Goal: Transaction & Acquisition: Subscribe to service/newsletter

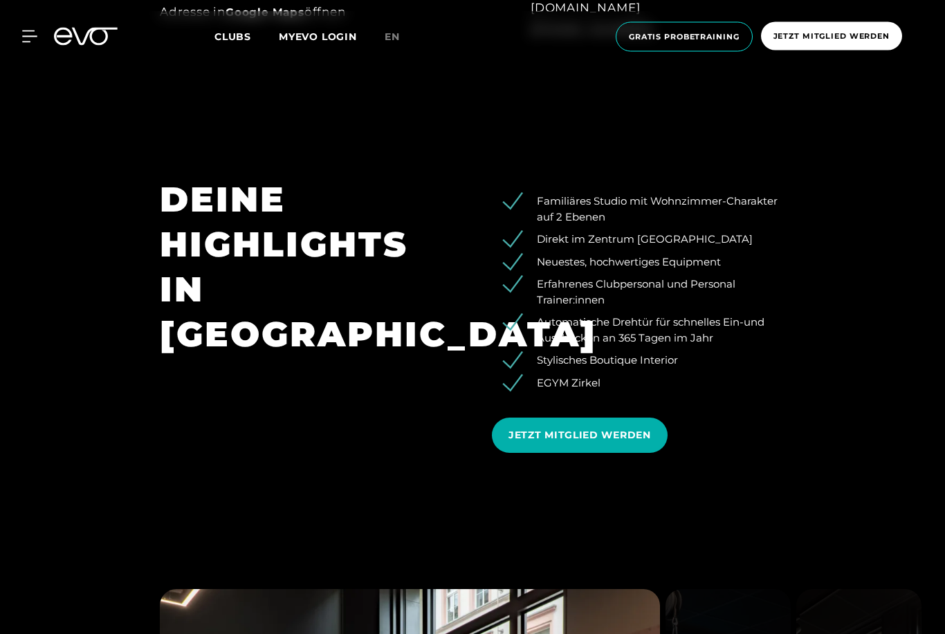
scroll to position [1140, 0]
click at [867, 354] on section "DEINE HIGHLIGHTS IN [GEOGRAPHIC_DATA] Familiäres Studio mit Wohnzimmer-Charakte…" at bounding box center [472, 320] width 945 height 383
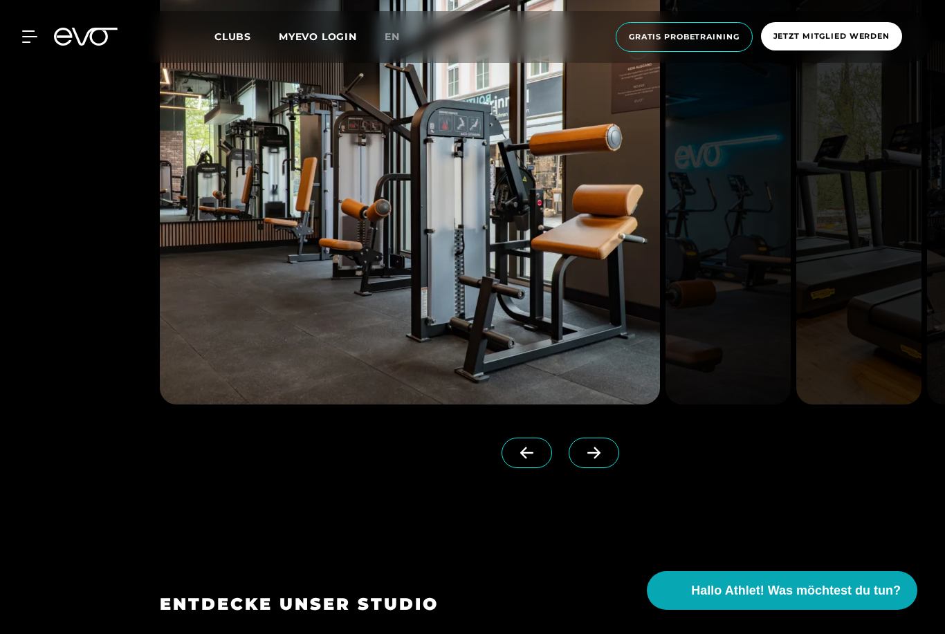
scroll to position [1750, 0]
click at [619, 494] on link at bounding box center [597, 466] width 56 height 55
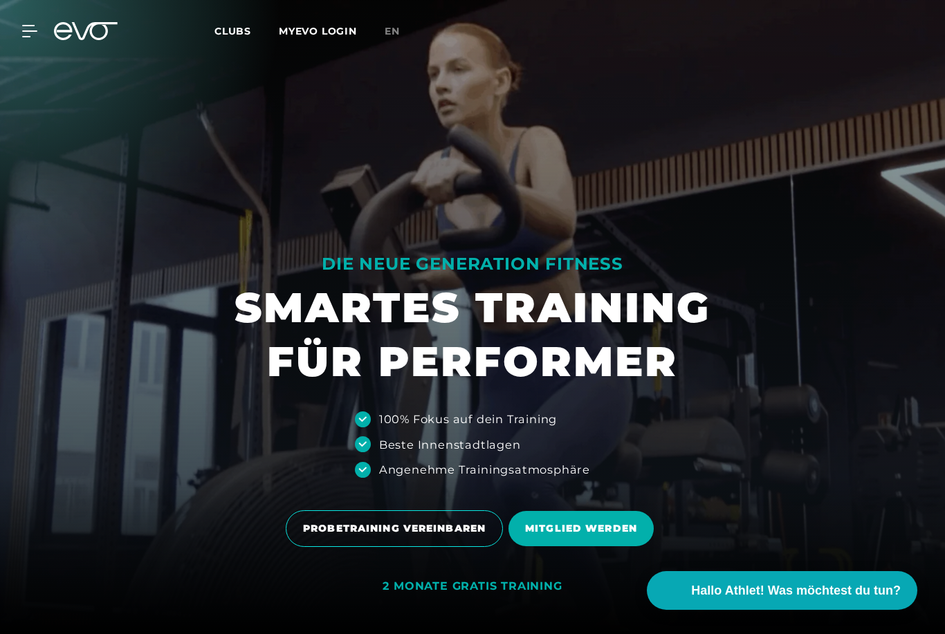
click at [603, 539] on div at bounding box center [472, 317] width 945 height 634
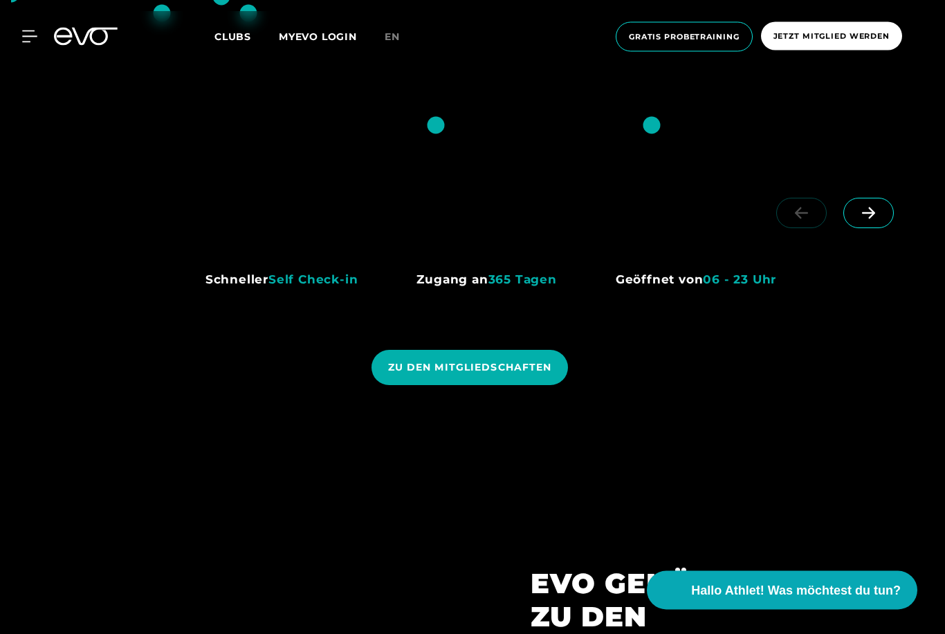
scroll to position [1103, 0]
click at [540, 375] on span "ZU DEN MITGLIEDSCHAFTEN" at bounding box center [470, 367] width 164 height 15
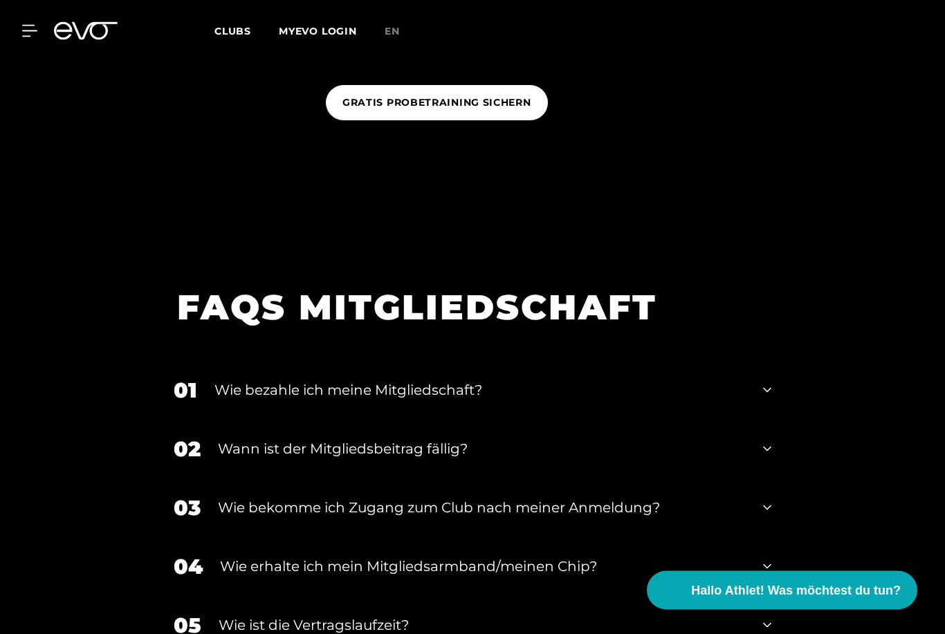
scroll to position [1574, 0]
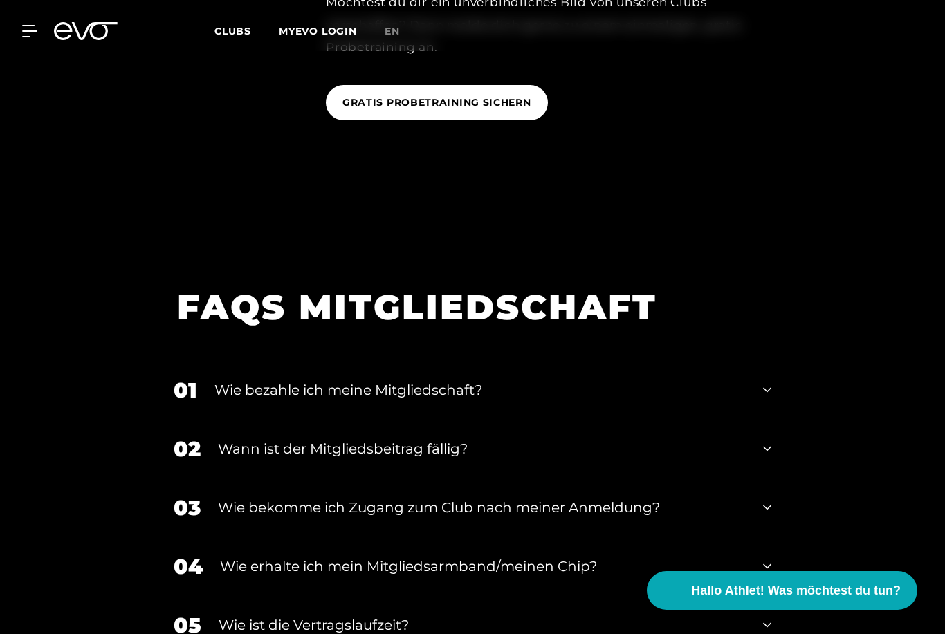
click at [228, 401] on div "Wie bezahle ich meine Mitgliedschaft?" at bounding box center [479, 390] width 531 height 21
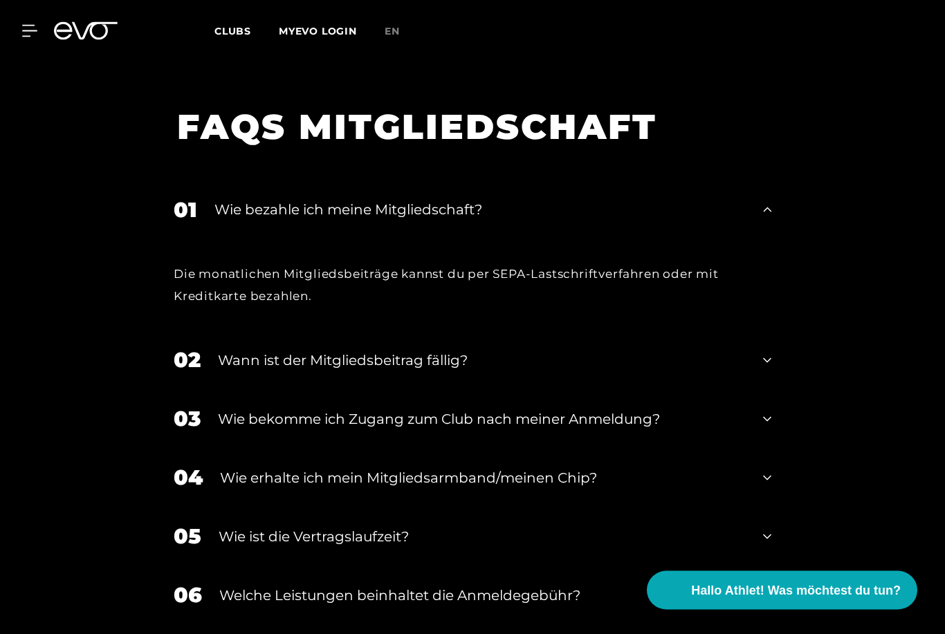
click at [757, 390] on div "02 Wann ist der Mitgliedsbeitrag fällig?" at bounding box center [472, 360] width 625 height 59
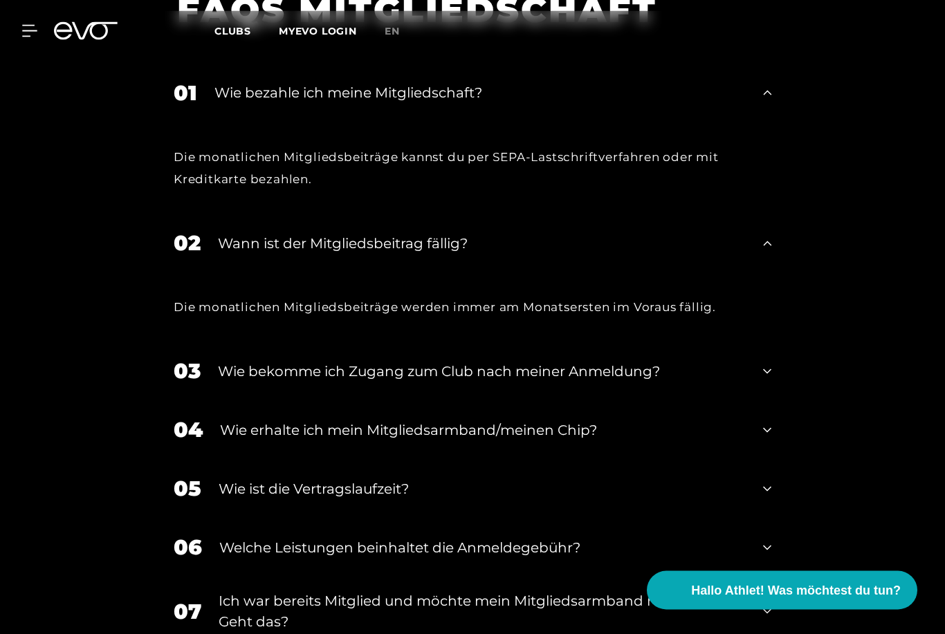
click at [744, 383] on div "Wie bekomme ich Zugang zum Club nach meiner Anmeldung?" at bounding box center [482, 372] width 528 height 21
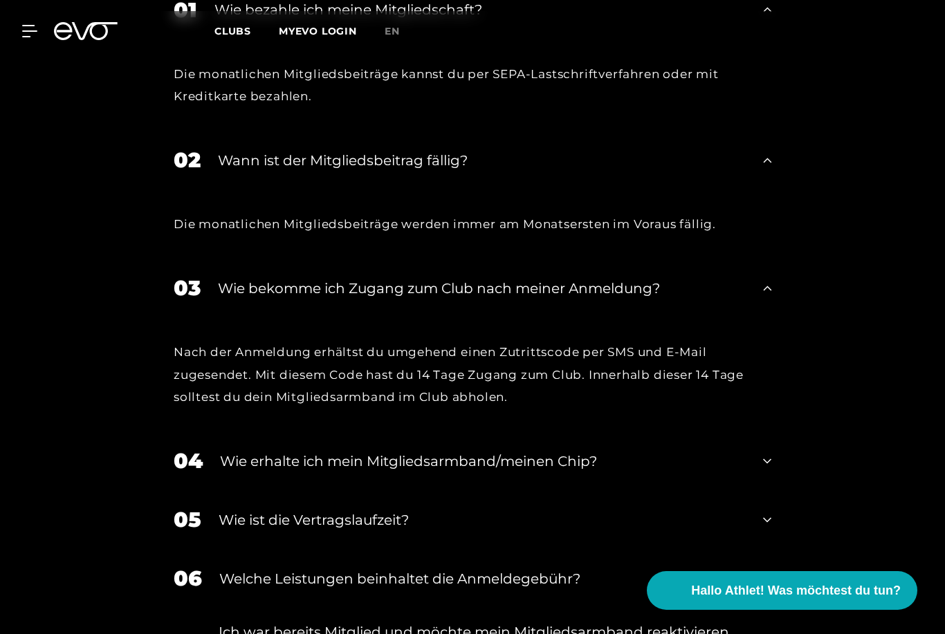
scroll to position [2032, 0]
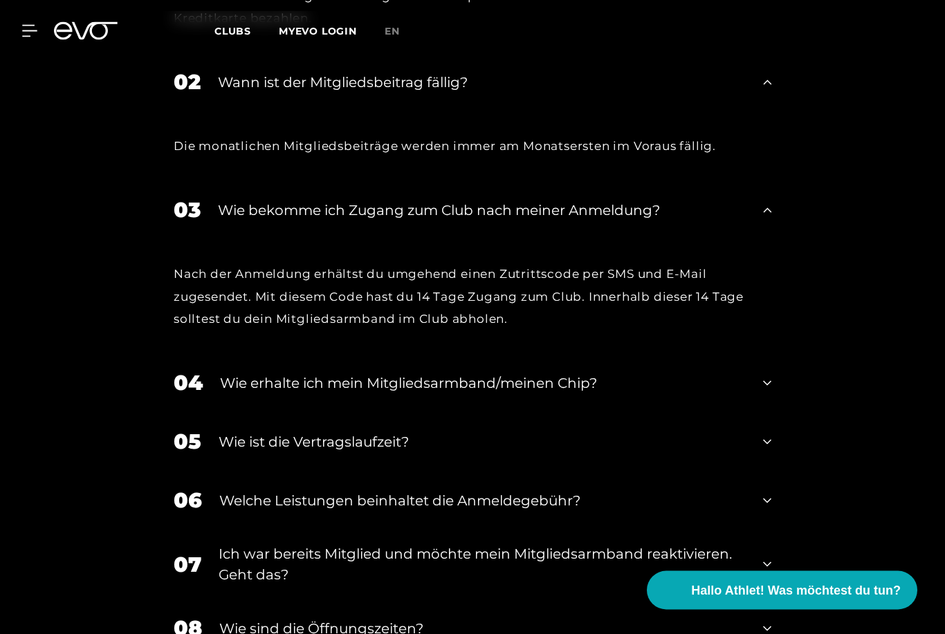
click at [735, 394] on div "Wie erhalte ich mein Mitgliedsarmband/meinen Chip?" at bounding box center [483, 384] width 526 height 21
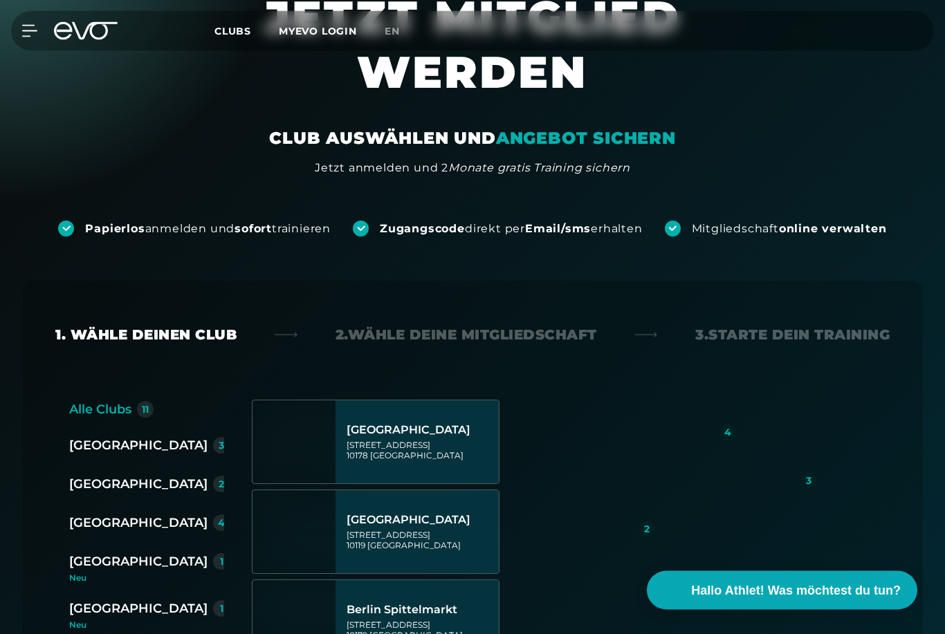
scroll to position [0, 0]
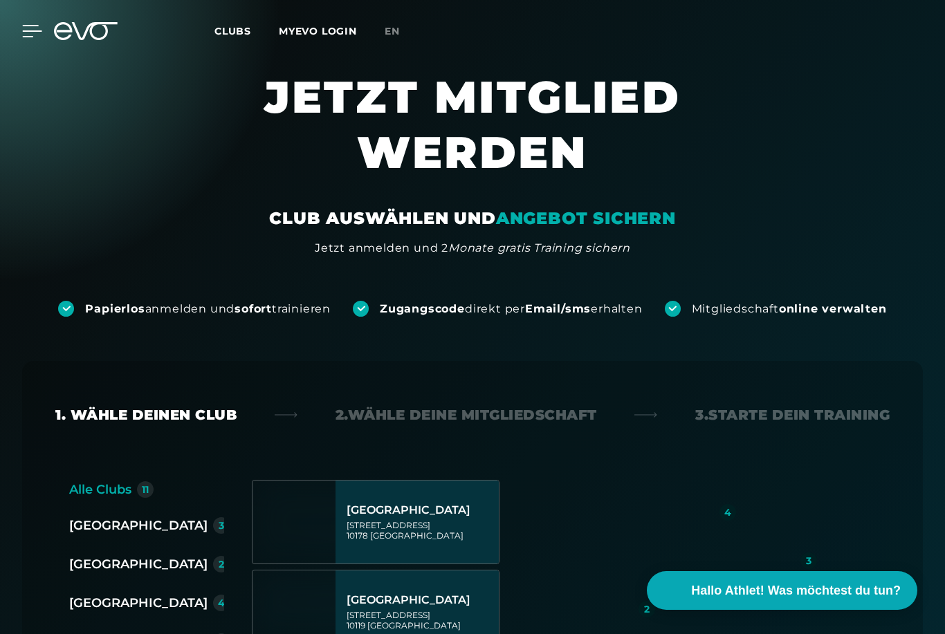
click at [35, 30] on icon at bounding box center [32, 31] width 19 height 11
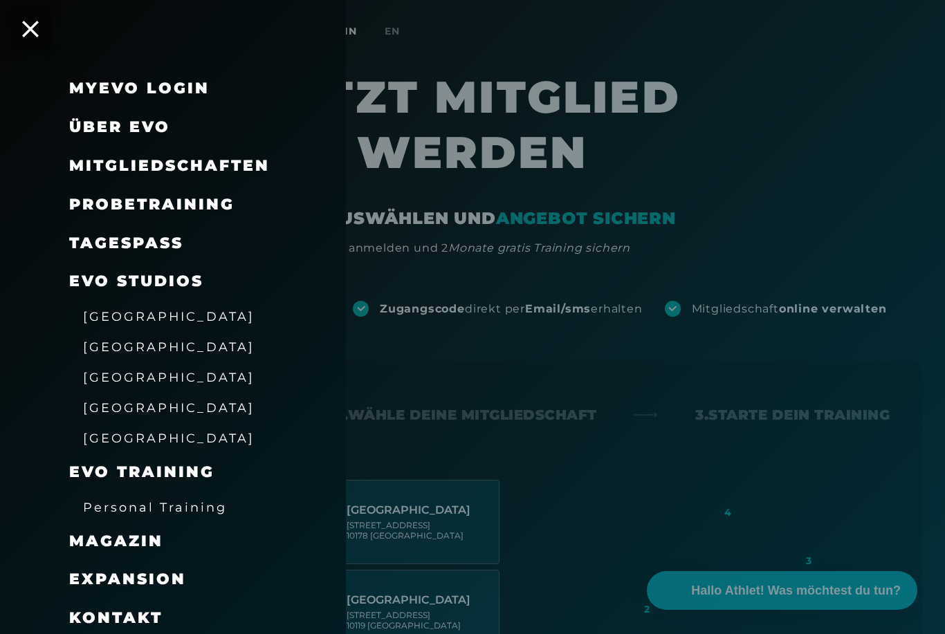
click at [103, 157] on span "Mitgliedschaften" at bounding box center [169, 165] width 201 height 19
click at [106, 162] on span "Mitgliedschaften" at bounding box center [169, 165] width 201 height 19
click at [111, 201] on span "Probetraining" at bounding box center [151, 204] width 165 height 19
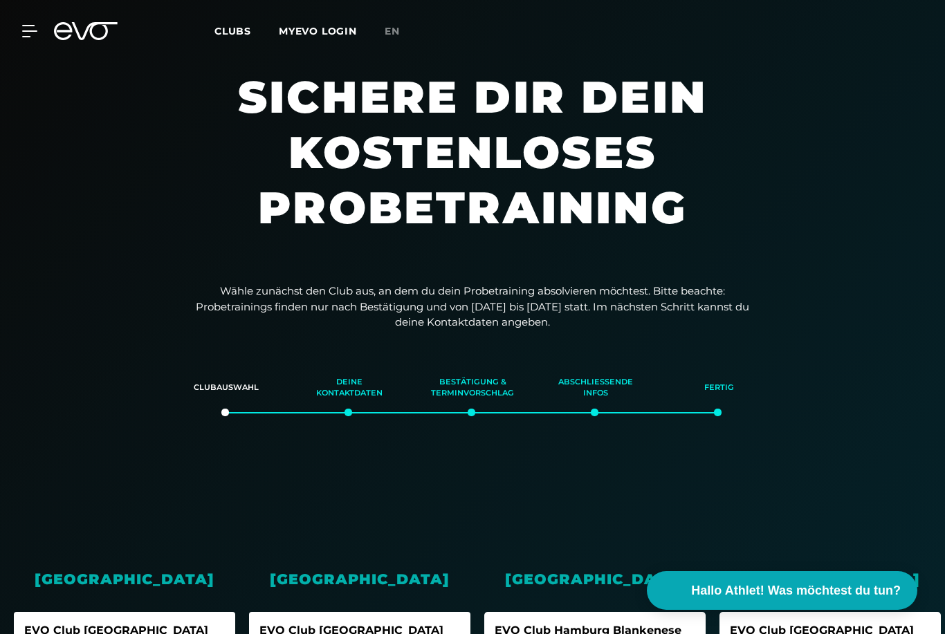
click at [119, 199] on section "Sichere dir dein kostenloses Probetraining" at bounding box center [472, 166] width 945 height 194
click at [31, 30] on icon at bounding box center [32, 31] width 19 height 11
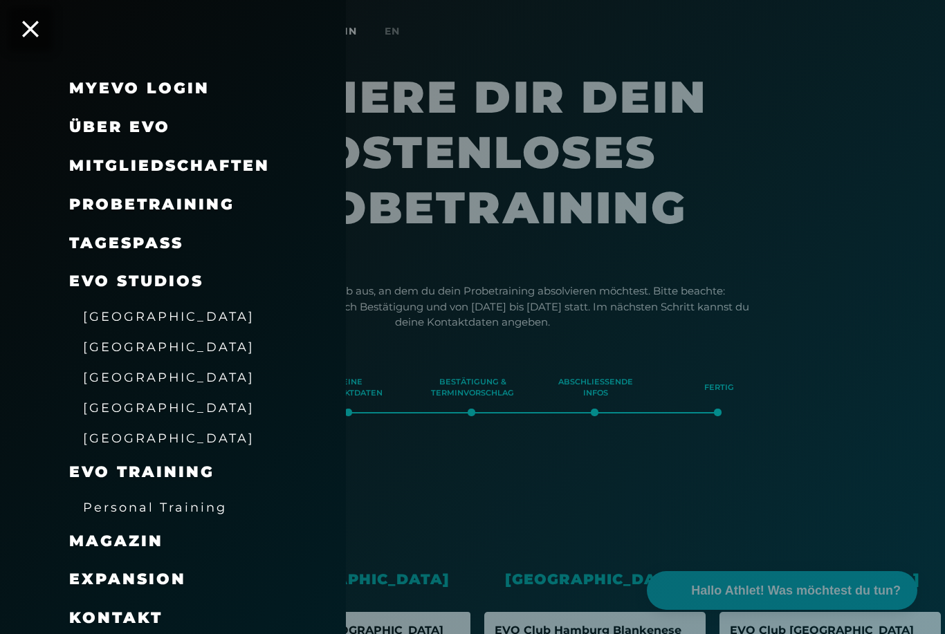
click at [117, 164] on span "Mitgliedschaften" at bounding box center [169, 165] width 201 height 19
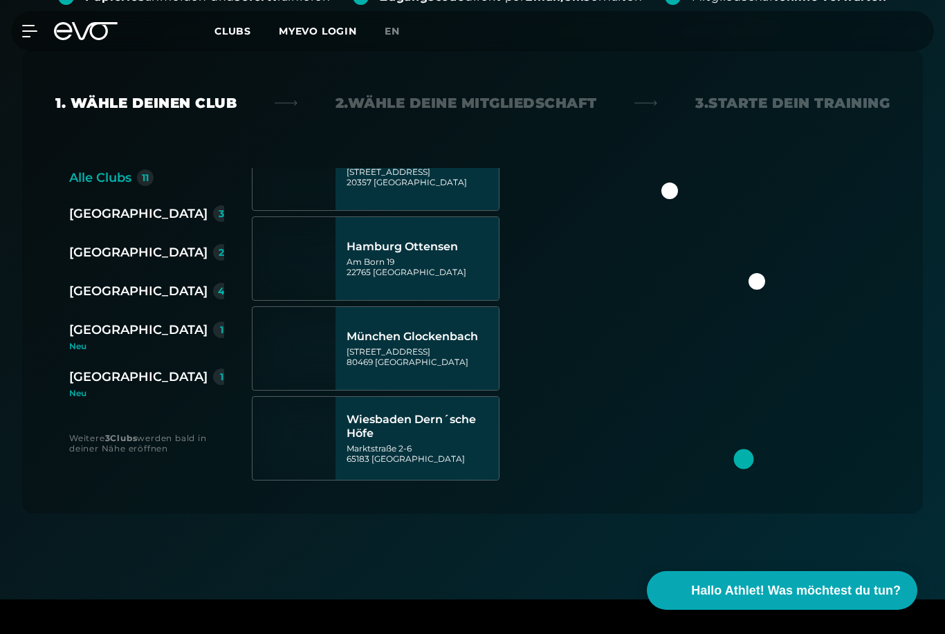
scroll to position [671, 0]
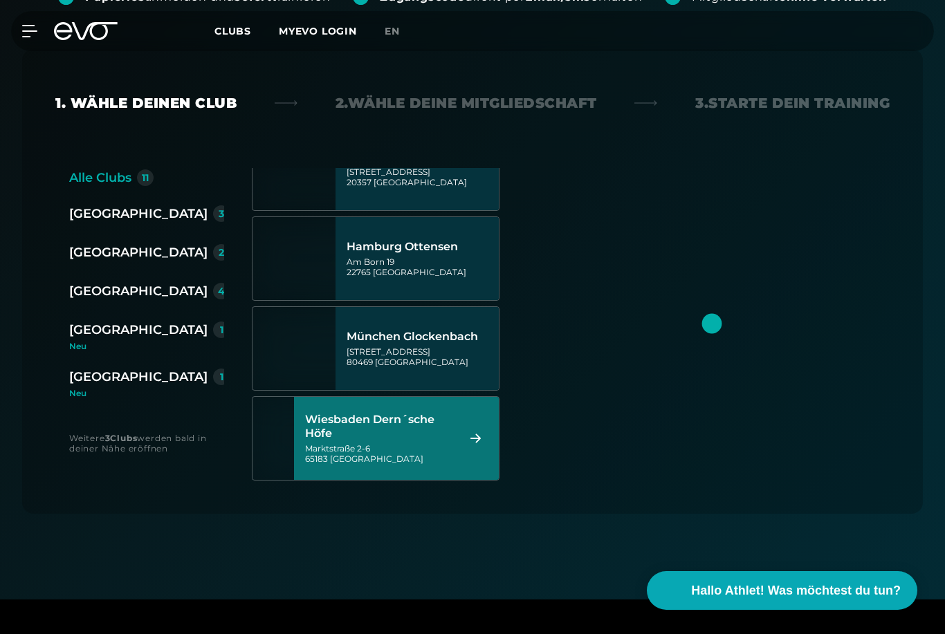
click at [315, 425] on img at bounding box center [273, 438] width 83 height 83
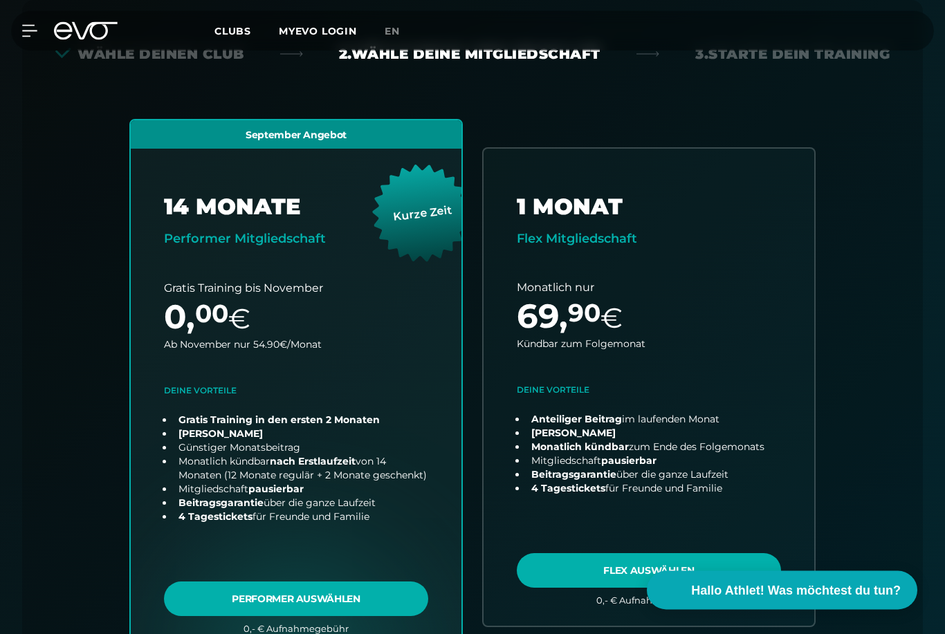
scroll to position [361, 0]
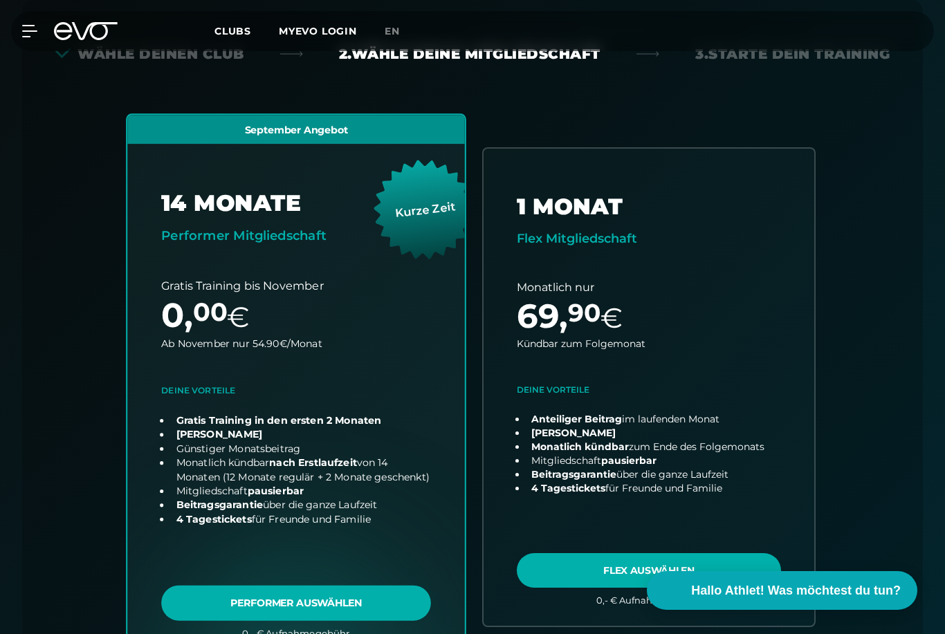
click at [224, 598] on link "choose plan" at bounding box center [296, 387] width 338 height 544
